Goal: Navigation & Orientation: Find specific page/section

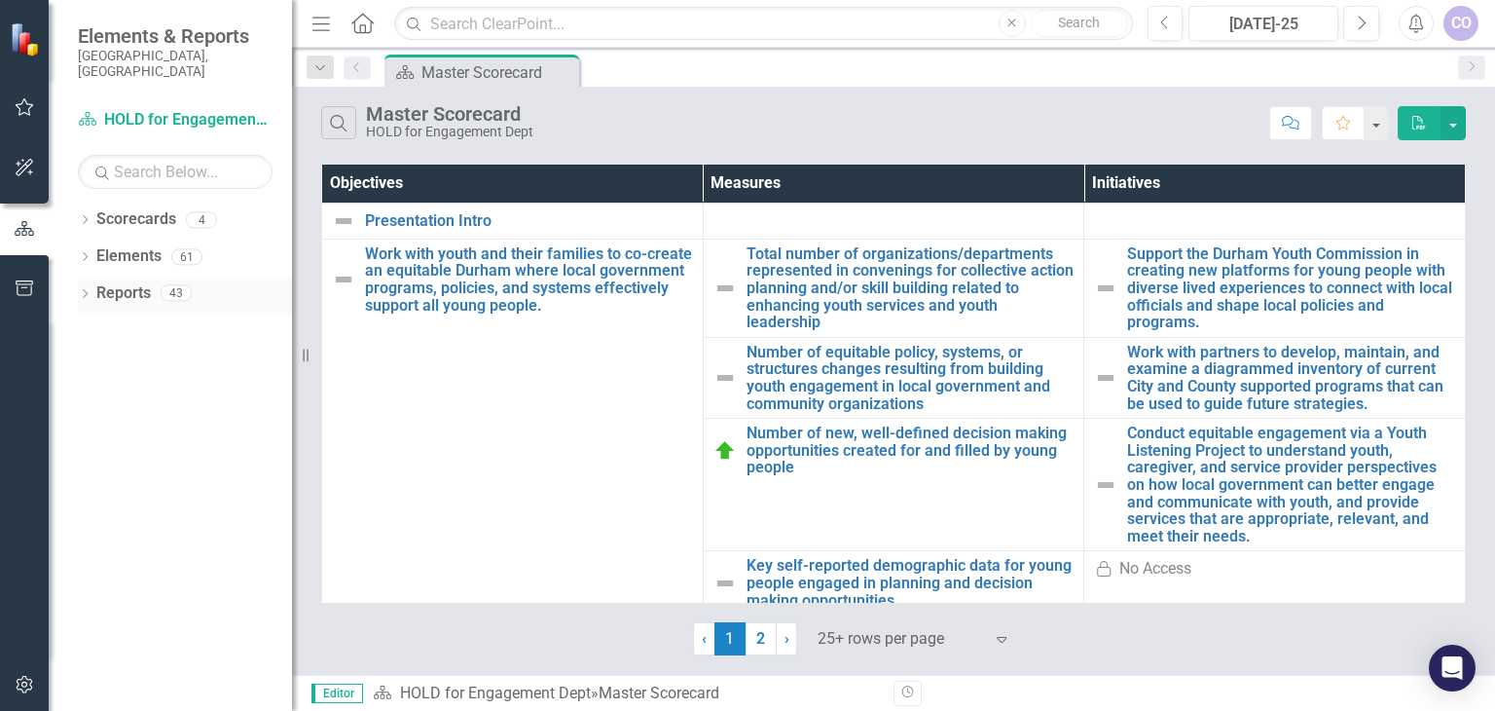
click at [90, 290] on icon "Dropdown" at bounding box center [85, 295] width 14 height 11
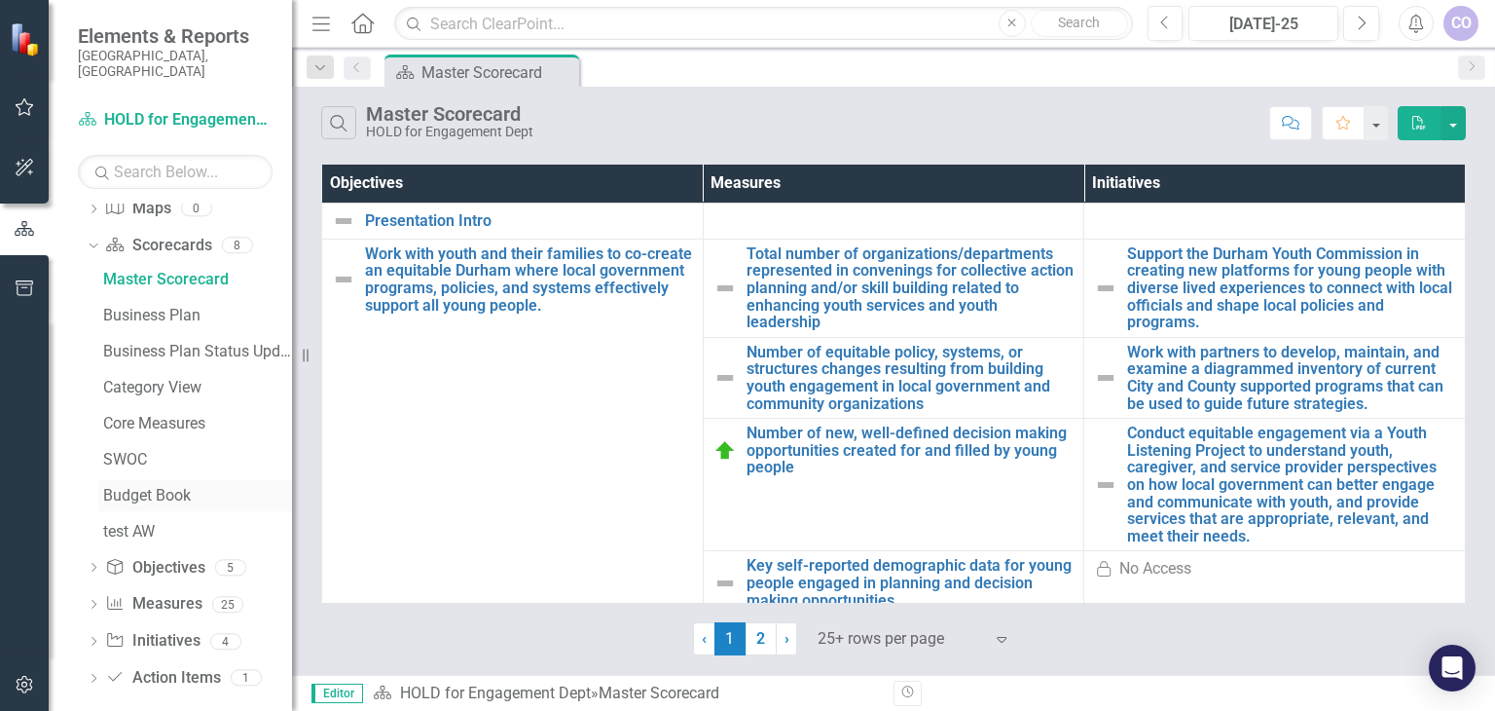
scroll to position [121, 0]
click at [166, 628] on link "Initiative Initiatives" at bounding box center [152, 639] width 94 height 22
click at [90, 636] on icon "Dropdown" at bounding box center [94, 641] width 14 height 11
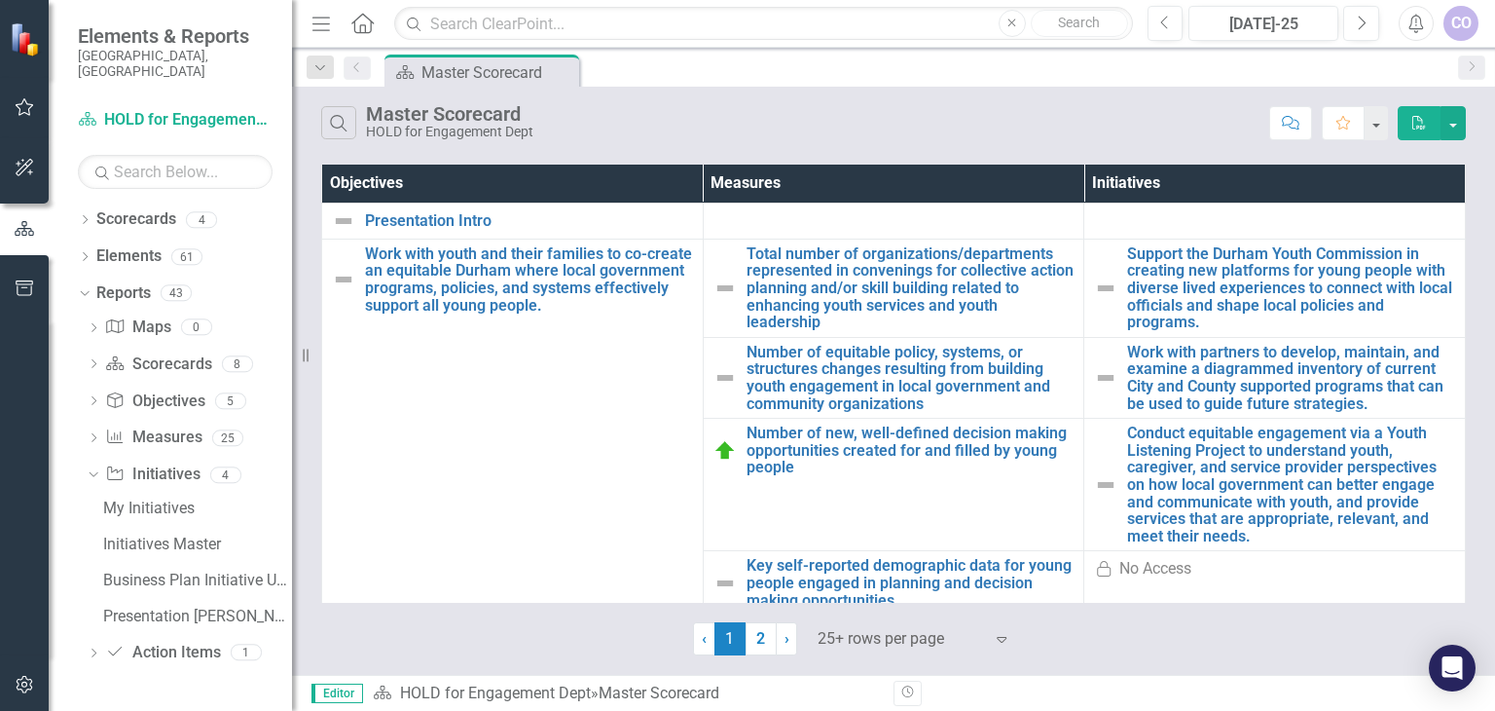
click at [96, 524] on div "My Initiatives Initiatives Master Business Plan Initiative Update Presentation …" at bounding box center [189, 562] width 205 height 139
click at [127, 535] on div "Initiatives Master" at bounding box center [197, 544] width 189 height 18
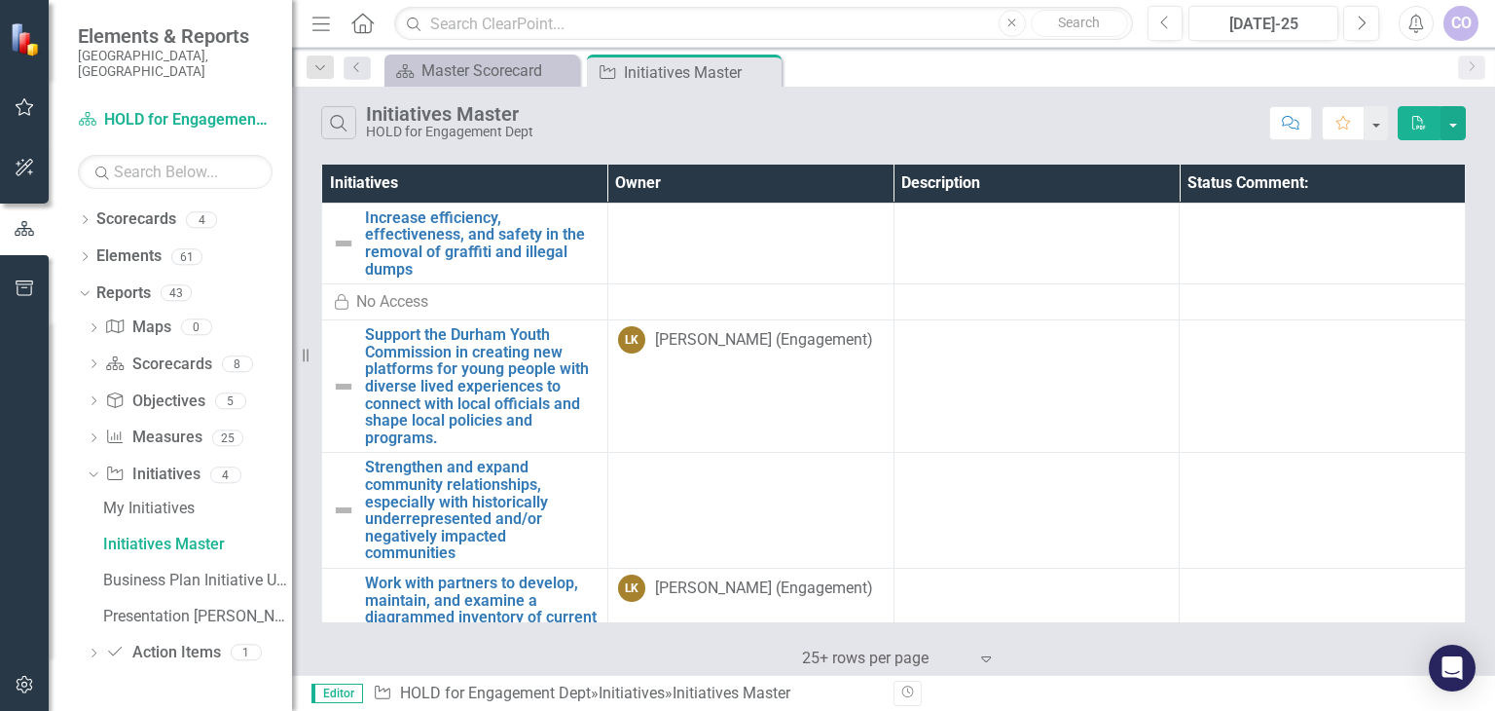
click at [195, 40] on span "Elements & Reports" at bounding box center [175, 35] width 195 height 23
click at [26, 42] on img at bounding box center [27, 39] width 34 height 34
click at [197, 110] on link "Scorecard HOLD for Engagement Dept" at bounding box center [175, 120] width 195 height 22
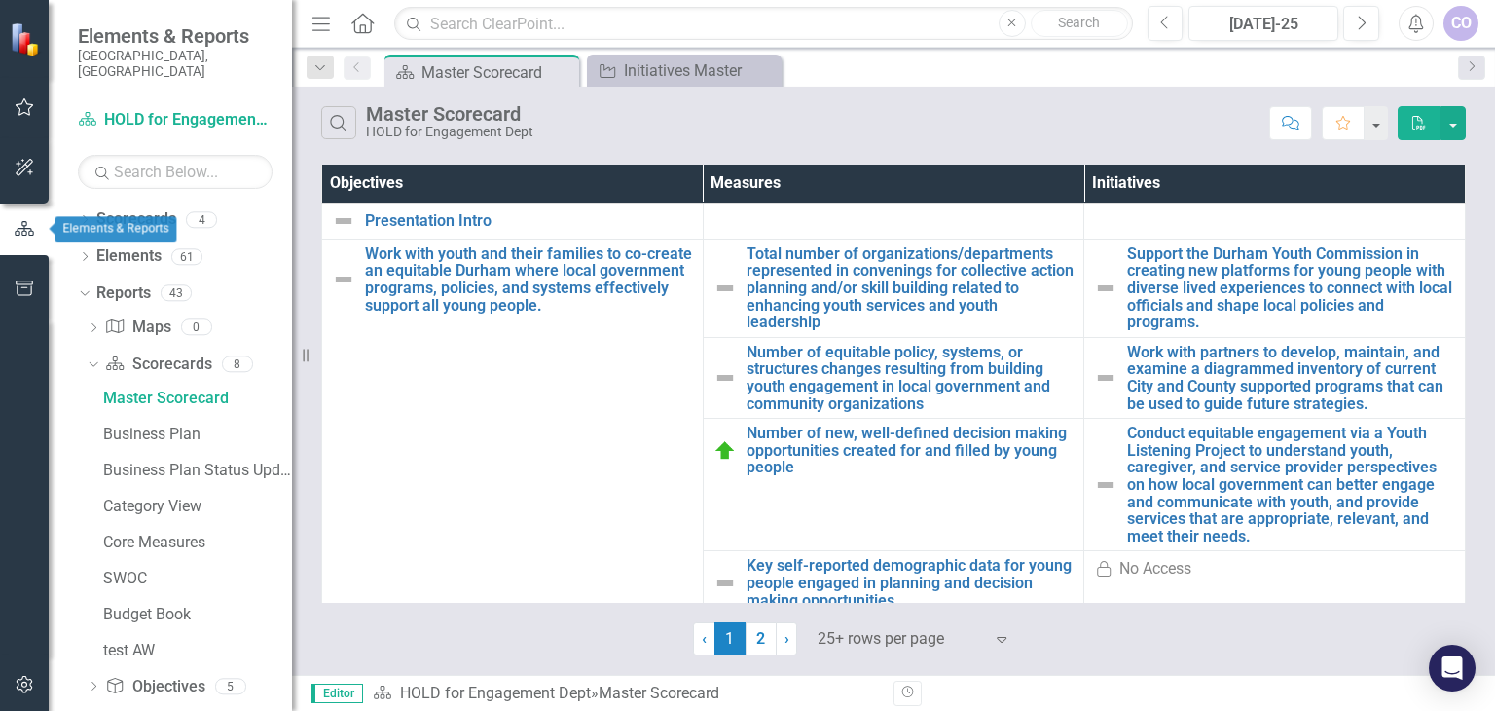
click at [18, 236] on icon "button" at bounding box center [24, 229] width 21 height 18
click at [27, 98] on button "button" at bounding box center [25, 108] width 44 height 41
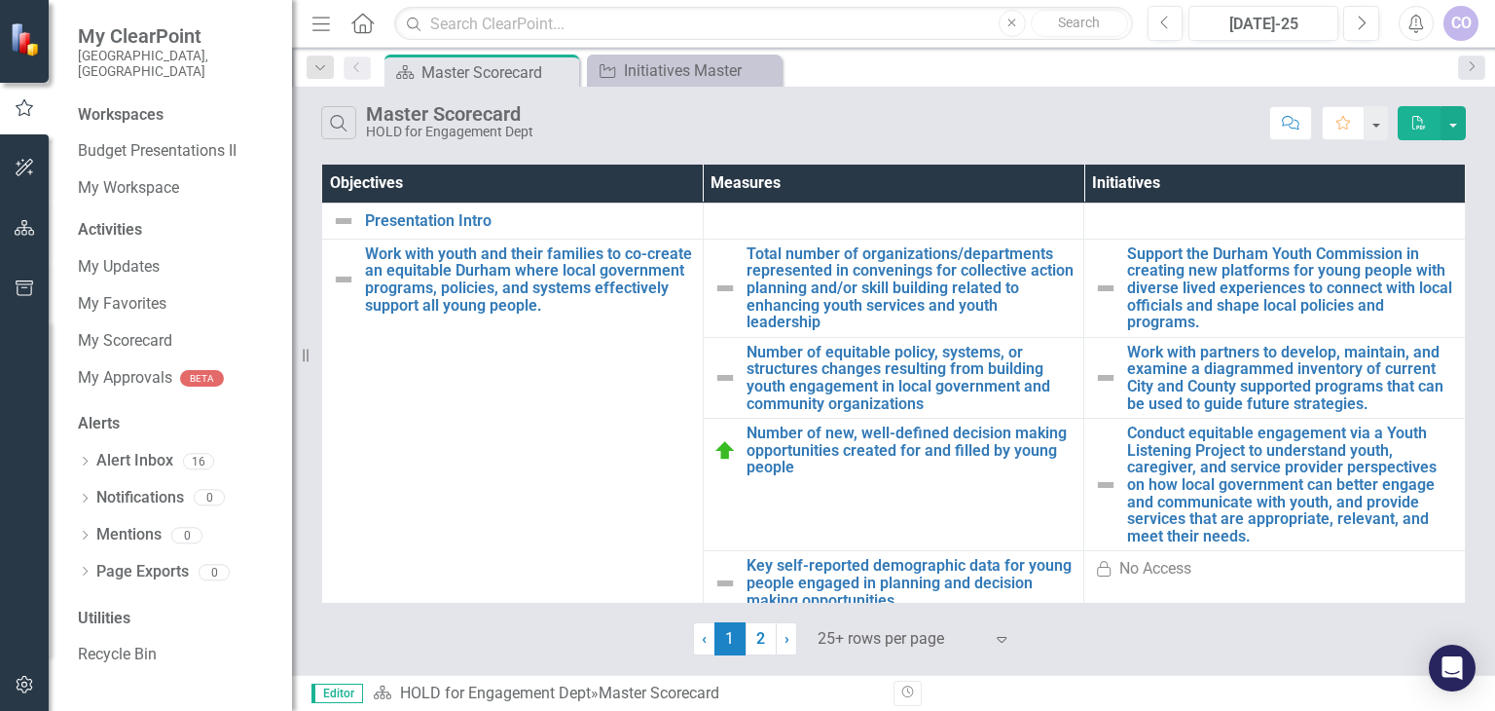
click at [28, 227] on icon "button" at bounding box center [25, 228] width 20 height 16
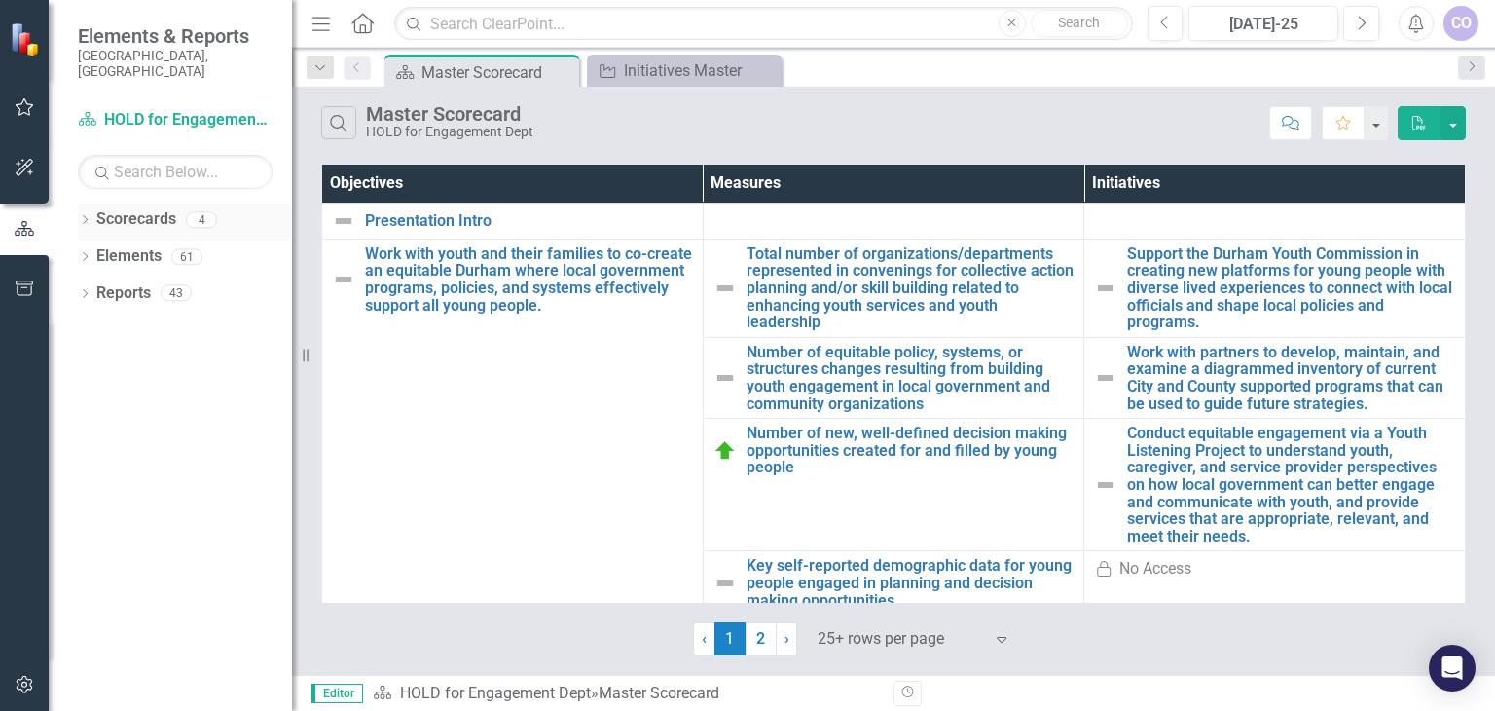
click at [89, 216] on icon "Dropdown" at bounding box center [85, 221] width 14 height 11
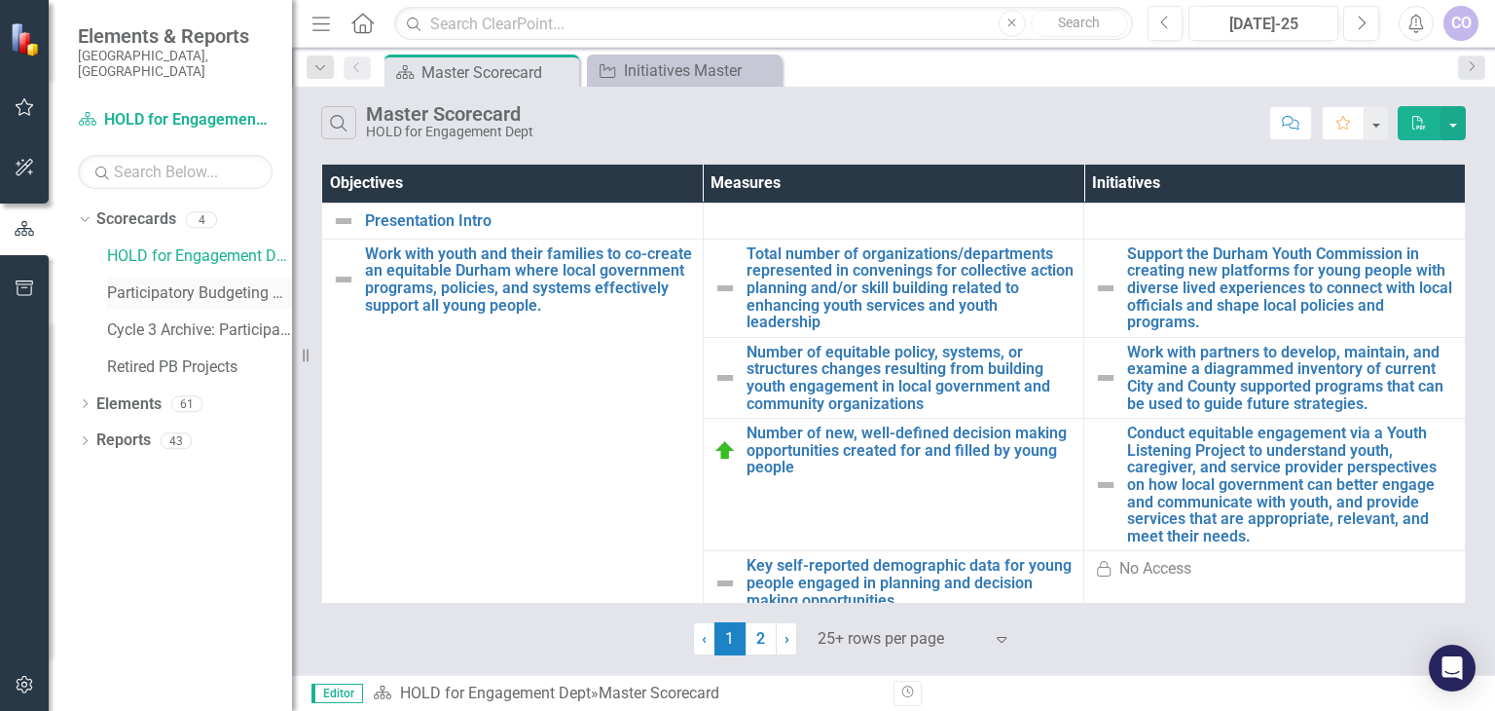
click at [180, 282] on link "Participatory Budgeting Scoring" at bounding box center [199, 293] width 185 height 22
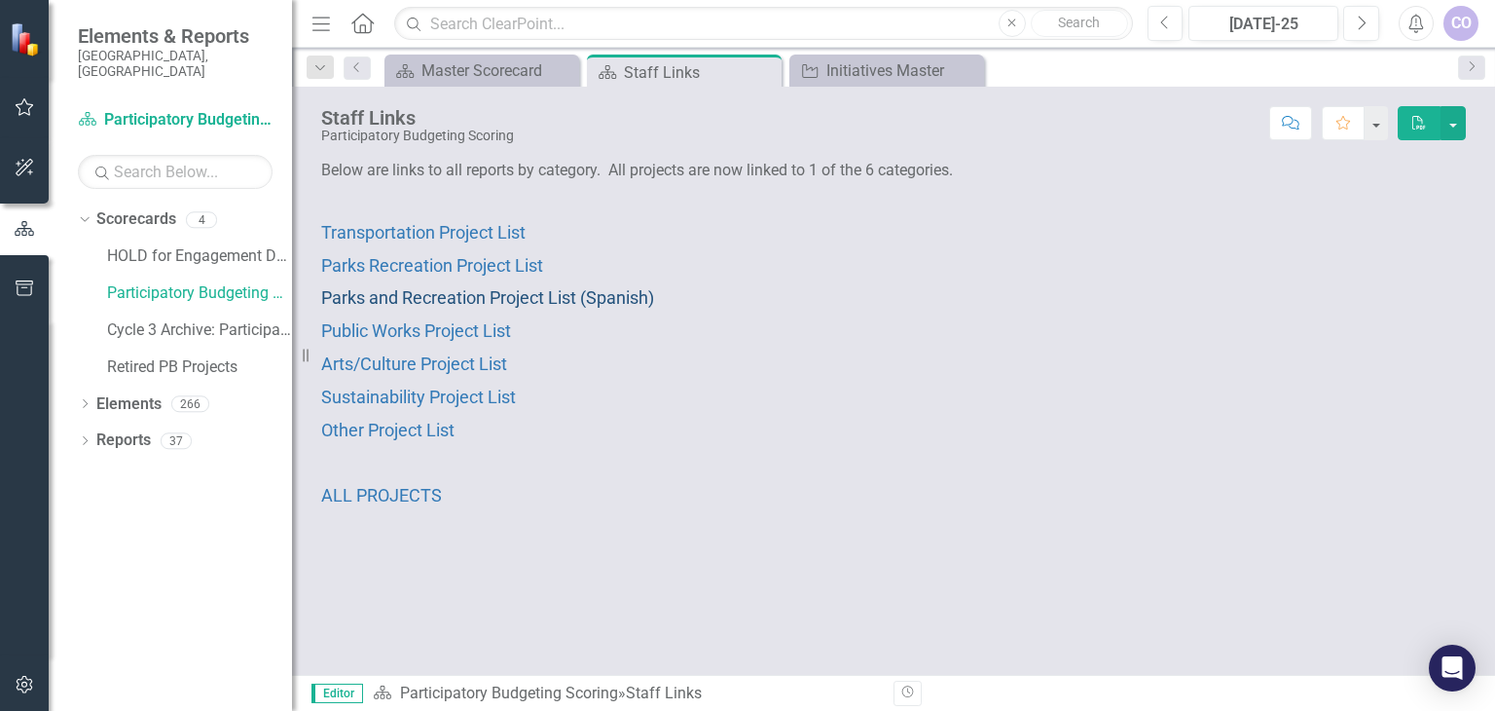
click at [452, 293] on span "Parks and Recreation Project List (Spanish)" at bounding box center [487, 297] width 333 height 20
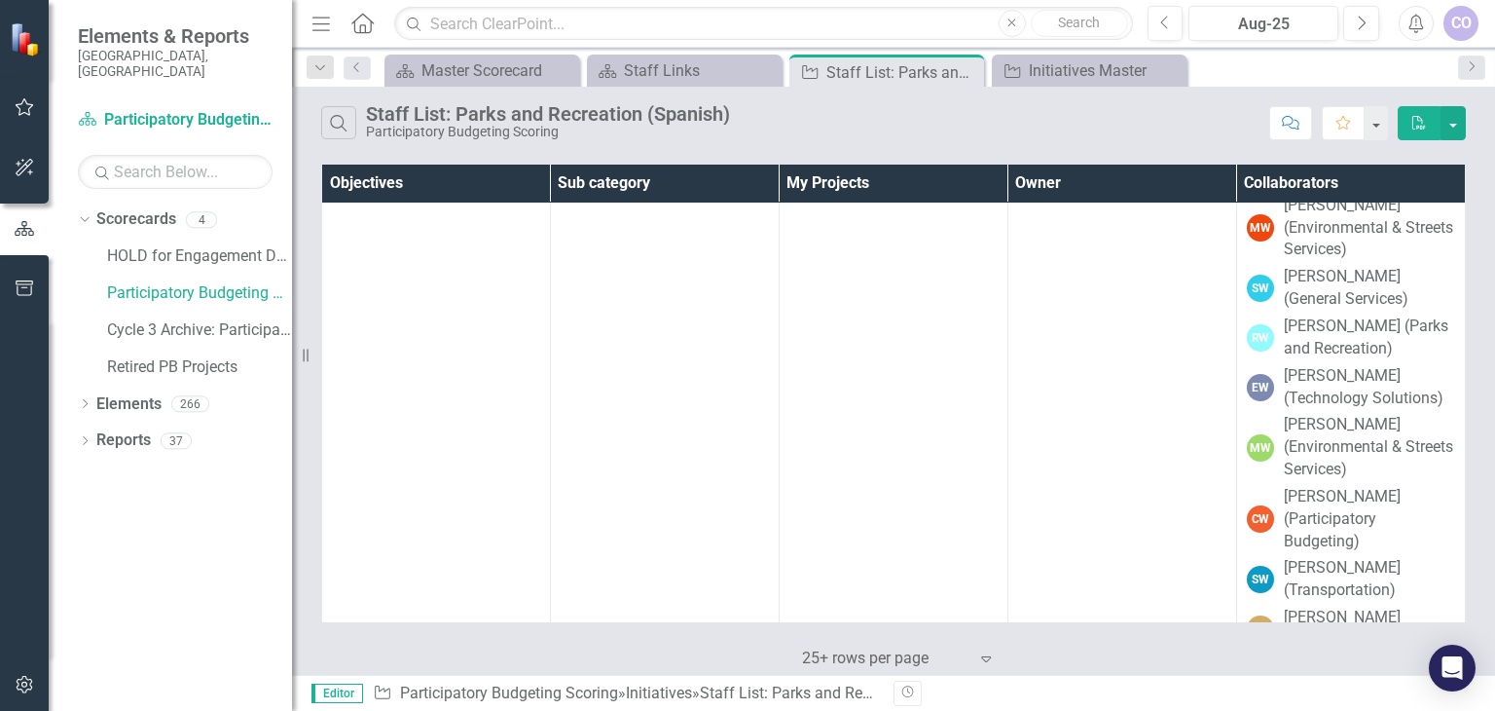
scroll to position [29750, 0]
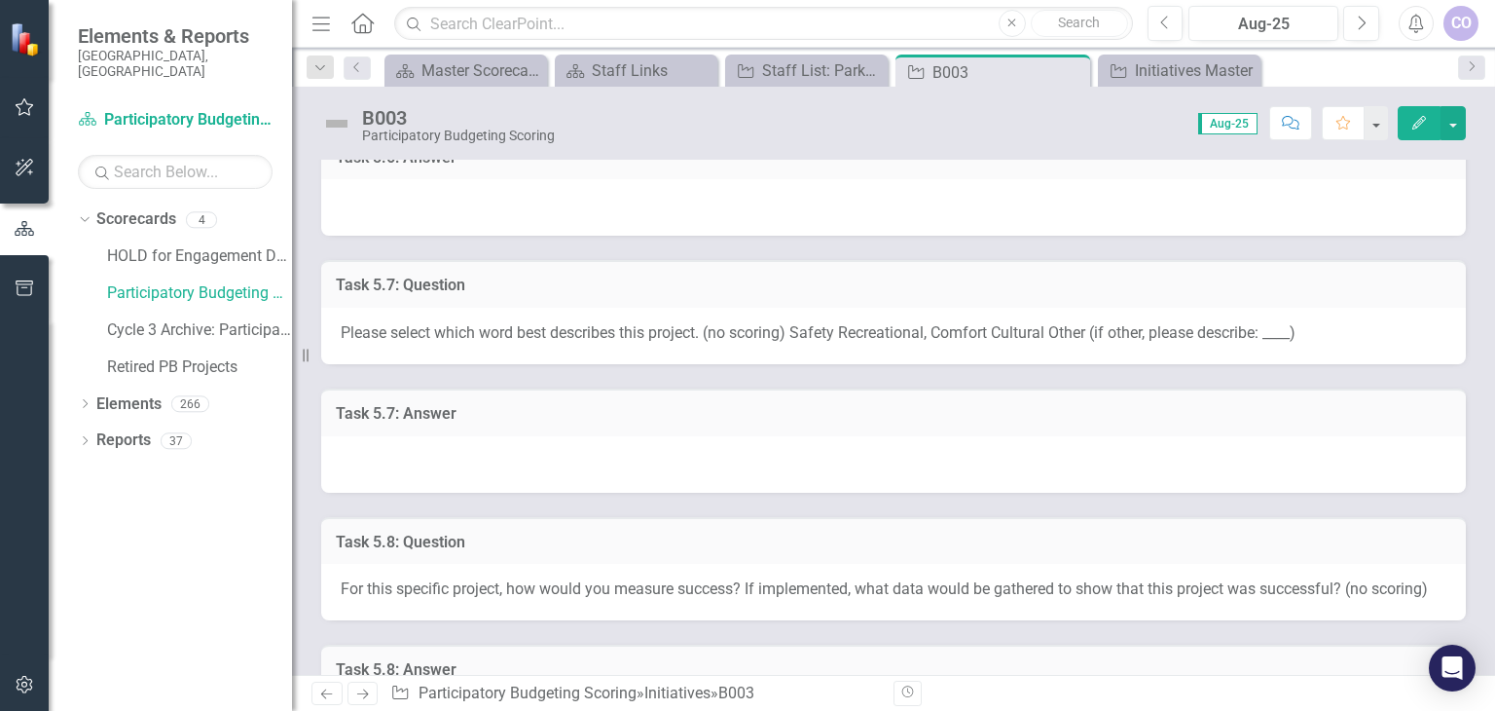
scroll to position [1850, 0]
